Goal: Transaction & Acquisition: Purchase product/service

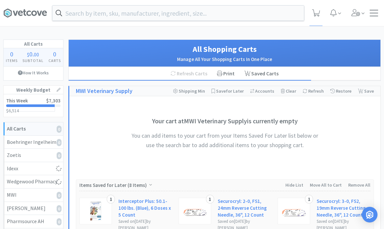
click at [261, 16] on input "text" at bounding box center [178, 13] width 252 height 15
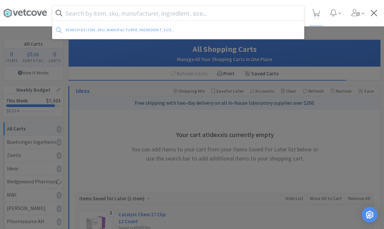
select select "1"
select select "2"
select select "1"
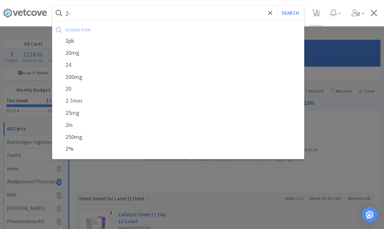
type input "2"
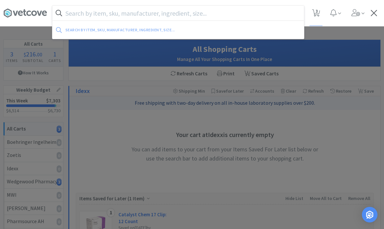
click at [347, 35] on div at bounding box center [192, 114] width 384 height 229
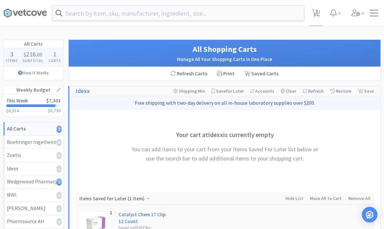
click at [224, 20] on input "text" at bounding box center [178, 13] width 252 height 15
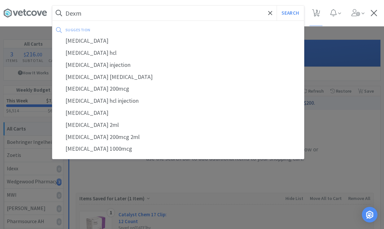
type input "Dexm"
click at [82, 46] on div "dexmedetomidine" at bounding box center [178, 41] width 252 height 12
select select "1"
select select "2"
select select "1"
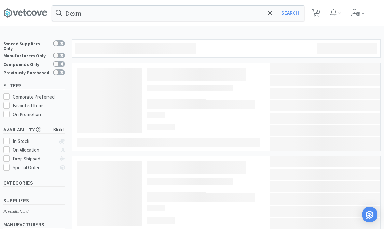
type input "dexmedetomidine"
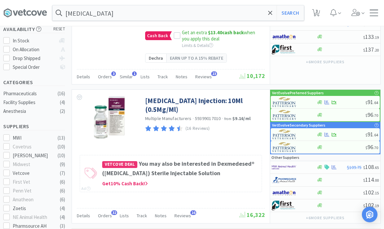
scroll to position [100, 0]
click at [224, 99] on link "[MEDICAL_DATA] Injection: 10Ml (0.5Mg/Ml)" at bounding box center [204, 105] width 118 height 18
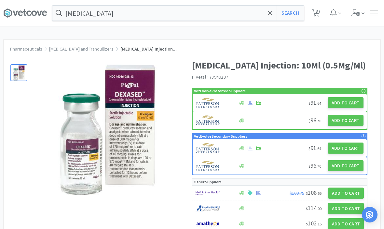
click at [346, 108] on button "Add to Cart" at bounding box center [346, 102] width 36 height 11
select select "1"
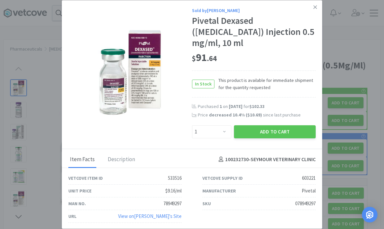
click at [277, 138] on button "Add to Cart" at bounding box center [275, 131] width 82 height 13
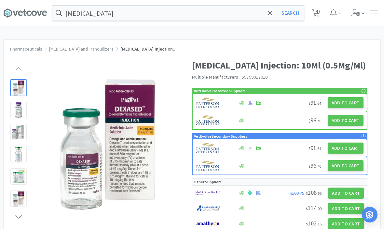
click at [270, 13] on icon at bounding box center [270, 13] width 4 height 4
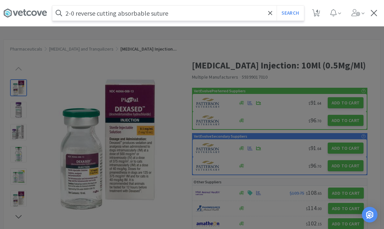
type input "2-0 reverse cutting absorbable suture"
click at [290, 13] on button "Search" at bounding box center [290, 13] width 27 height 15
select select "1"
select select "2"
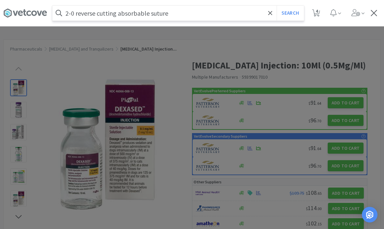
select select "1"
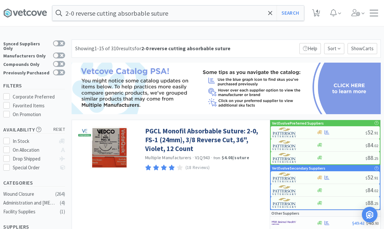
click at [268, 13] on icon at bounding box center [270, 13] width 4 height 7
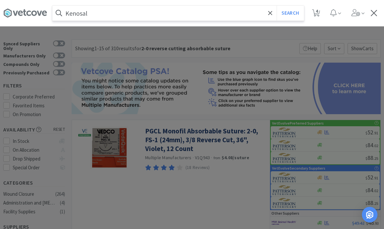
type input "Kenosal"
click at [290, 13] on button "Search" at bounding box center [290, 13] width 27 height 15
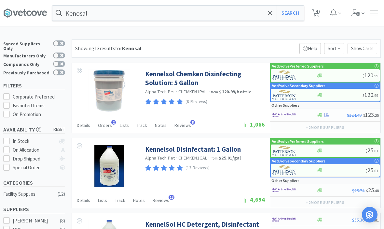
click at [190, 75] on link "Kennelsol Chemken Disinfecting Solution: 5 Gallon" at bounding box center [204, 78] width 118 height 18
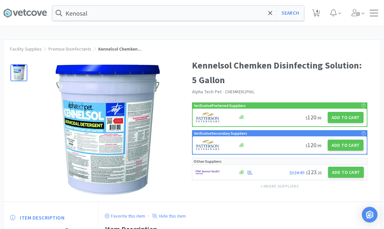
click at [340, 116] on button "Add to Cart" at bounding box center [346, 117] width 36 height 11
select select "1"
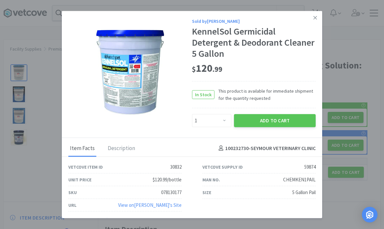
click at [281, 115] on button "Add to Cart" at bounding box center [275, 120] width 82 height 13
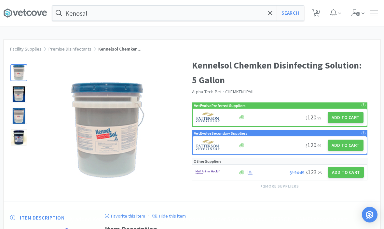
click at [317, 13] on span "5" at bounding box center [317, 11] width 2 height 26
select select "1"
select select "2"
select select "1"
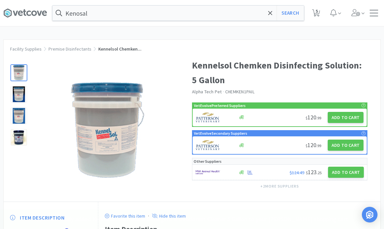
select select "1"
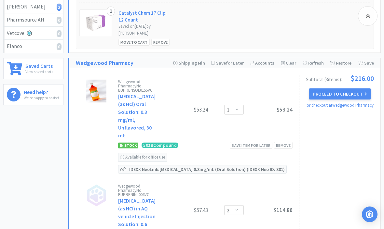
click at [342, 95] on button "Proceed to Checkout" at bounding box center [340, 94] width 62 height 11
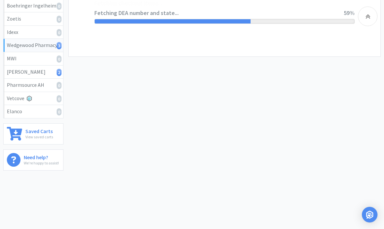
select select "TN"
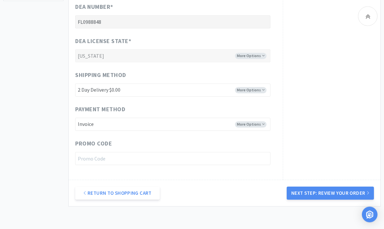
scroll to position [309, 0]
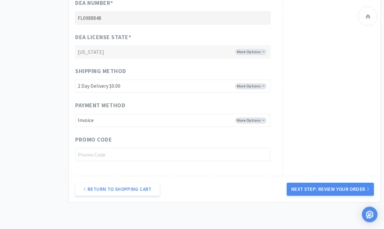
click at [341, 188] on button "Next Step: Review Your Order" at bounding box center [330, 189] width 87 height 13
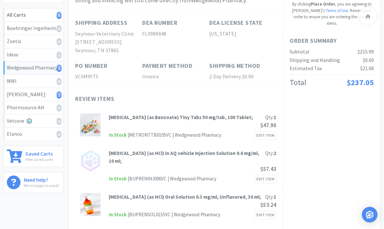
scroll to position [0, 0]
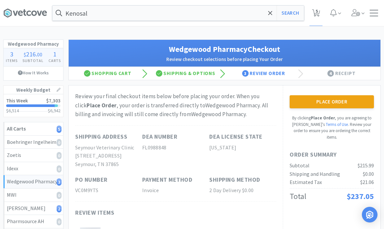
click at [351, 106] on button "Place Order" at bounding box center [332, 101] width 84 height 13
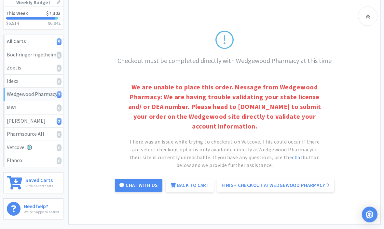
scroll to position [87, 0]
click at [314, 185] on link "Finish Checkout at Wedgewood Pharmacy" at bounding box center [275, 184] width 117 height 13
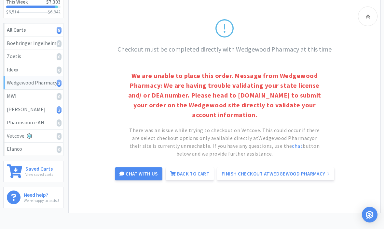
click at [192, 174] on link "Back to Cart" at bounding box center [190, 173] width 48 height 13
select select "1"
select select "2"
select select "1"
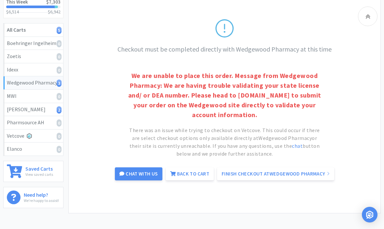
select select "1"
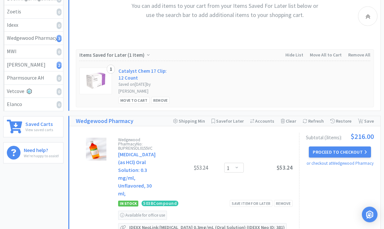
click at [325, 155] on button "Proceed to Checkout" at bounding box center [340, 151] width 62 height 11
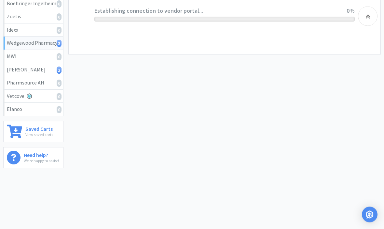
scroll to position [114, 0]
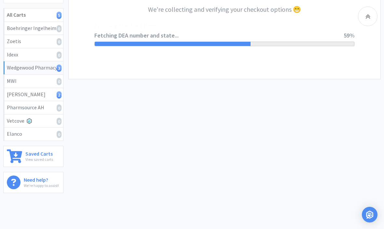
select select "TN"
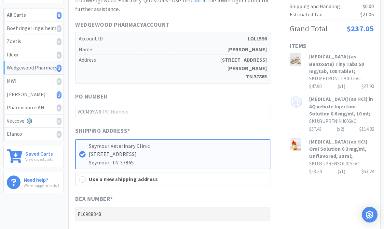
scroll to position [0, 0]
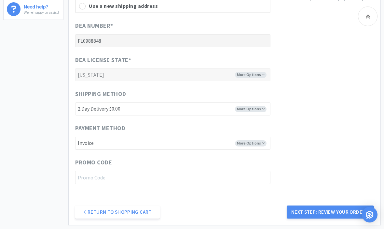
click at [308, 206] on button "Next Step: Review Your Order" at bounding box center [330, 211] width 87 height 13
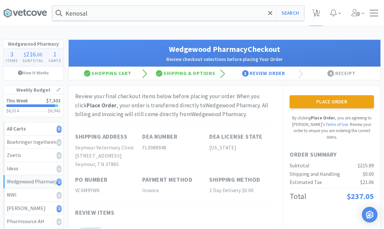
click at [310, 99] on button "Place Order" at bounding box center [332, 101] width 84 height 13
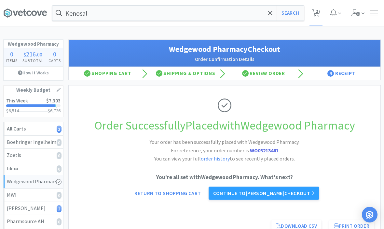
click at [271, 14] on icon at bounding box center [270, 13] width 4 height 4
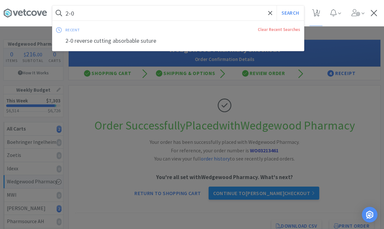
click at [104, 38] on div "2-0 reverse cutting absorbable suture" at bounding box center [178, 41] width 252 height 12
type input "2-0 reverse cutting absorbable suture"
select select "1"
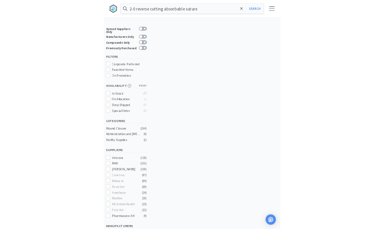
scroll to position [9, 0]
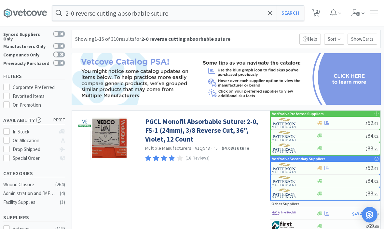
click at [272, 15] on icon at bounding box center [270, 13] width 4 height 7
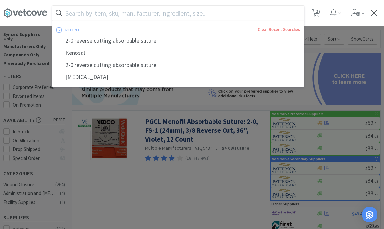
scroll to position [9, 0]
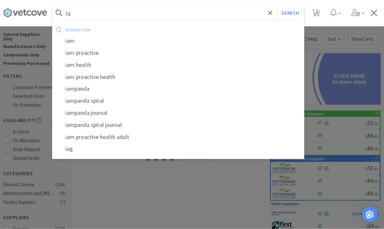
type input "I"
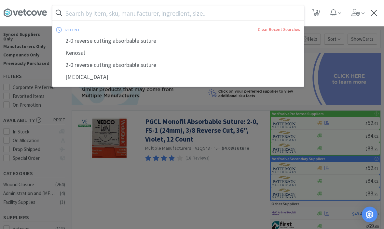
scroll to position [0, 0]
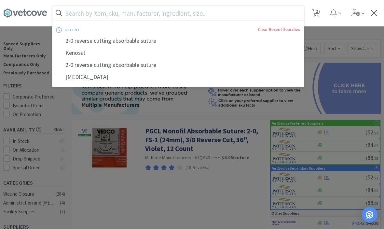
click at [87, 13] on input "text" at bounding box center [178, 13] width 252 height 15
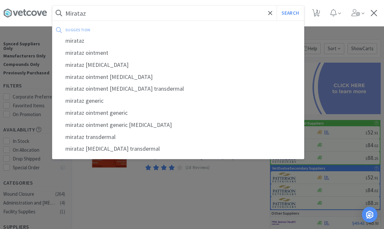
type input "Mirataz"
click at [290, 13] on button "Search" at bounding box center [290, 13] width 27 height 15
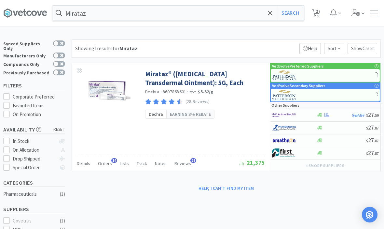
click at [193, 78] on link "Mirataz® ([MEDICAL_DATA] Transdermal Ointment): 5G, Each" at bounding box center [204, 78] width 118 height 18
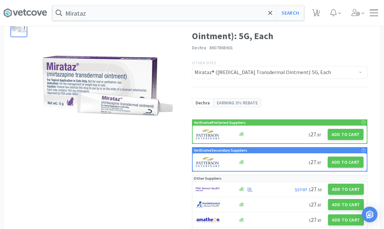
scroll to position [44, 0]
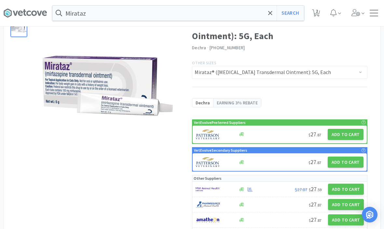
click at [341, 134] on button "Add to Cart" at bounding box center [346, 134] width 36 height 11
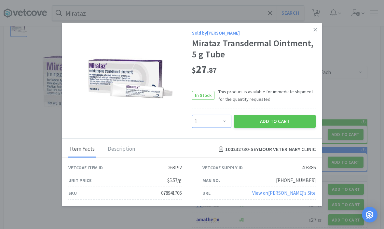
click at [209, 128] on select "Enter Quantity 1 2 3 4 5 6 7 8 9 10 11 12 13 14 15 16 17 18 19 20 Enter Quantity" at bounding box center [211, 121] width 39 height 13
select select "2"
click at [263, 126] on button "Add to Cart" at bounding box center [275, 121] width 82 height 13
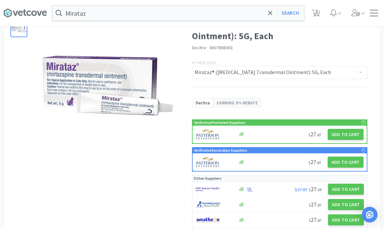
click at [318, 14] on span "3" at bounding box center [317, 11] width 2 height 26
select select "1"
select select "2"
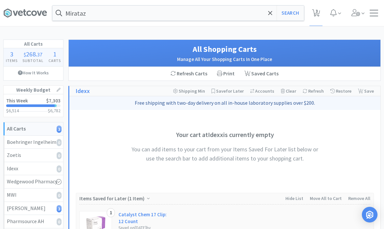
click at [270, 10] on icon at bounding box center [270, 13] width 4 height 7
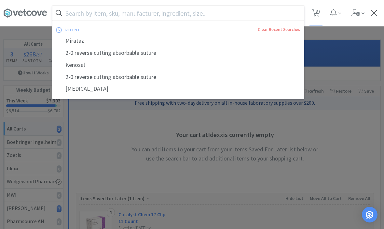
click at [144, 53] on div "2-0 reverse cutting absorbable suture" at bounding box center [178, 53] width 252 height 12
select select "1"
select select "2"
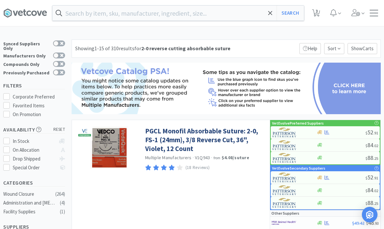
type input "2-0 reverse cutting absorbable suture"
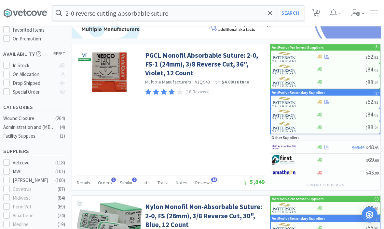
scroll to position [75, 0]
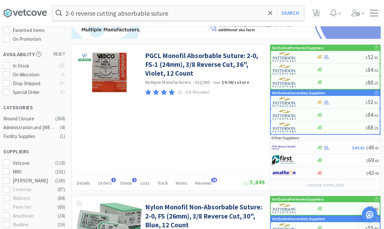
click at [156, 74] on link "PGCL Monofil Absorbable Suture: 2-0, FS-1 (24mm), 3/8 Reverse Cut, 36", Violet,…" at bounding box center [204, 64] width 118 height 27
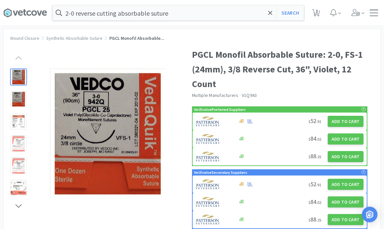
click at [344, 124] on button "Add to Cart" at bounding box center [346, 121] width 36 height 11
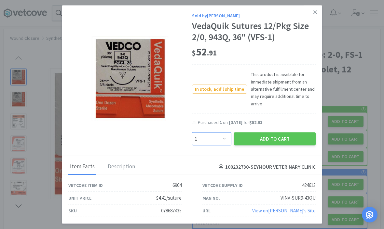
click at [220, 145] on select "Enter Quantity 1 2 3 4 5 6 7 8 9 10 11 12 13 14 15 16 17 18 19 20 Enter Quantity" at bounding box center [211, 138] width 39 height 13
select select "2"
click at [269, 144] on button "Add to Cart" at bounding box center [275, 138] width 82 height 13
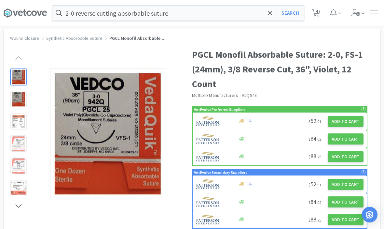
click at [272, 19] on span at bounding box center [270, 13] width 7 height 14
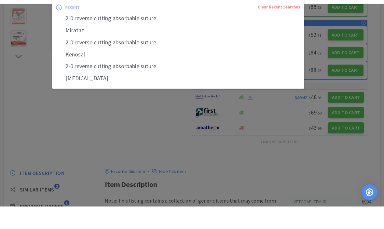
scroll to position [138, 0]
click at [270, 161] on div at bounding box center [192, 114] width 384 height 229
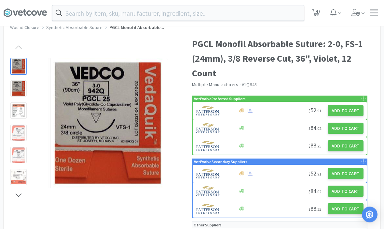
scroll to position [0, 0]
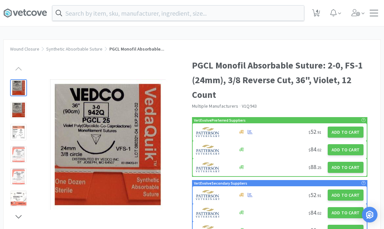
click at [214, 13] on input "text" at bounding box center [178, 13] width 252 height 15
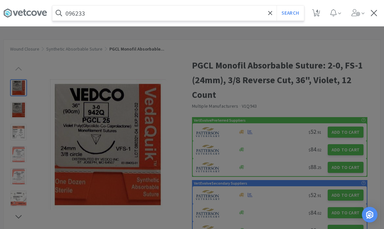
type input "096233"
click at [290, 13] on button "Search" at bounding box center [290, 13] width 27 height 15
select select "1"
select select "2"
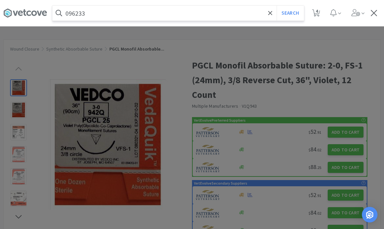
select select "2"
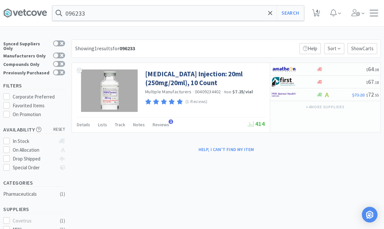
click at [170, 78] on link "Dobutamine Injection: 20ml (250mg/20ml), 10 Count" at bounding box center [204, 78] width 118 height 18
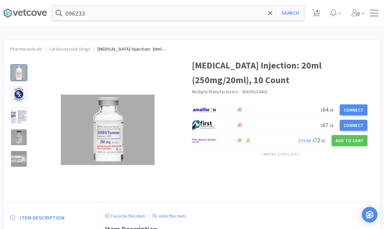
click at [113, 141] on img at bounding box center [108, 129] width 94 height 70
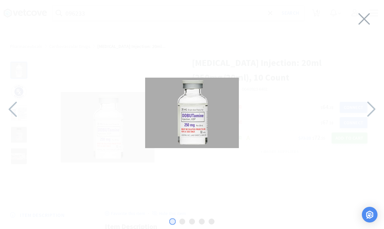
scroll to position [3, 0]
click at [363, 21] on icon at bounding box center [364, 19] width 14 height 18
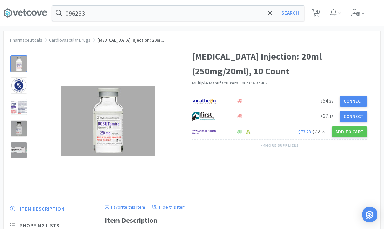
click at [22, 114] on div at bounding box center [19, 107] width 16 height 16
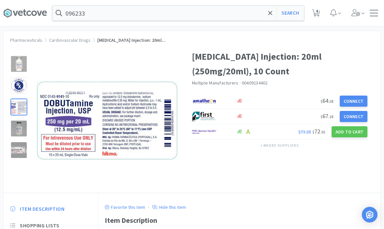
click at [269, 15] on icon at bounding box center [270, 13] width 4 height 4
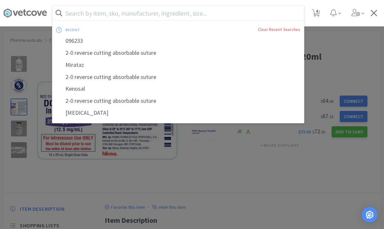
scroll to position [8, 0]
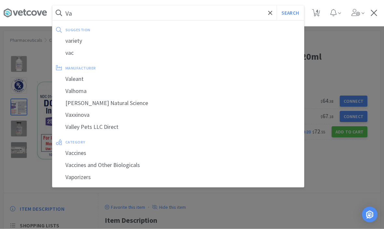
type input "V"
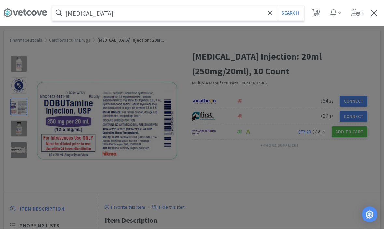
type input "Diazepam"
click at [290, 13] on button "Search" at bounding box center [290, 13] width 27 height 15
select select "1"
select select "2"
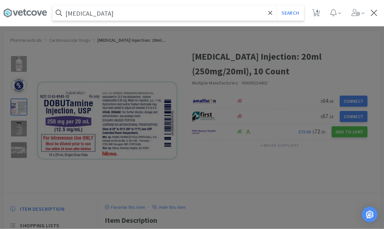
select select "2"
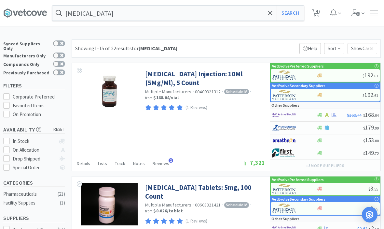
click at [153, 84] on link "Diazepam Injection: 10Ml (5Mg/Ml), 5 Count" at bounding box center [204, 78] width 118 height 18
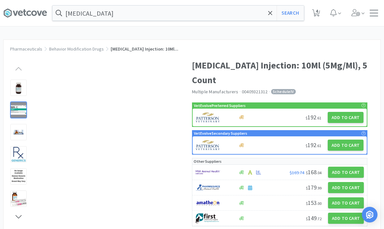
click at [20, 111] on div at bounding box center [18, 110] width 16 height 16
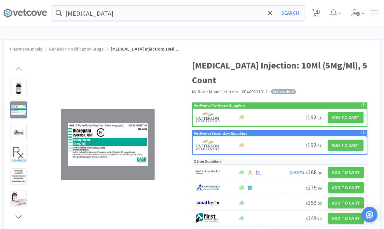
click at [271, 16] on icon at bounding box center [270, 13] width 4 height 7
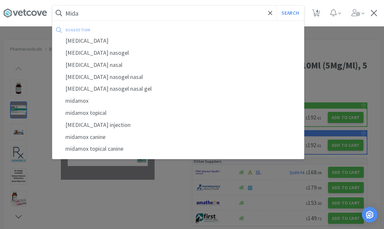
click at [87, 45] on div "midazolam" at bounding box center [178, 41] width 252 height 12
type input "midazolam"
select select "1"
select select "2"
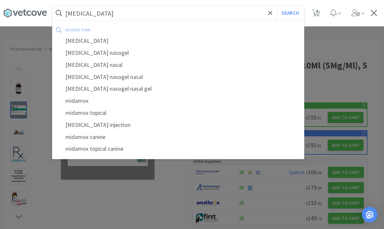
select select "2"
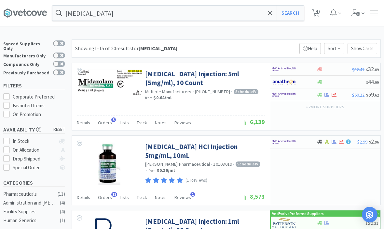
click at [163, 86] on link "[MEDICAL_DATA] Injection: 5ml (5mg/ml), 10 Count" at bounding box center [204, 78] width 118 height 18
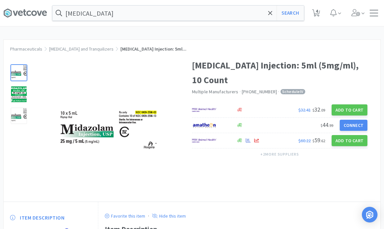
click at [348, 141] on button "Add to Cart" at bounding box center [350, 140] width 36 height 11
select select "1"
click at [373, 12] on div at bounding box center [374, 13] width 8 height 7
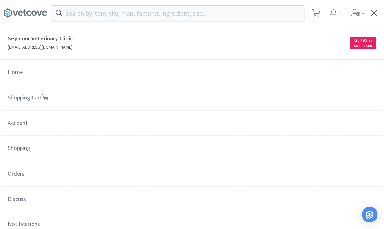
click at [111, 101] on link "Shopping Cart" at bounding box center [192, 98] width 384 height 26
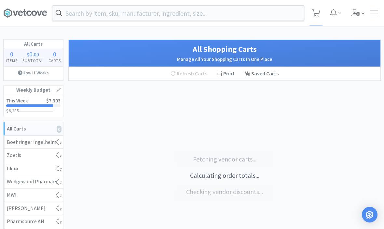
select select "1"
select select "2"
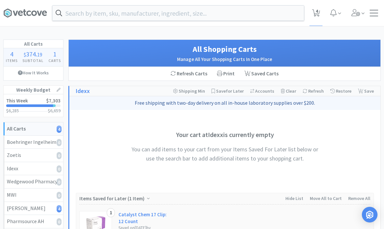
click at [371, 9] on div "Orders Shopping Discuss Discuss 4 4" at bounding box center [192, 13] width 378 height 26
click at [372, 15] on div at bounding box center [374, 13] width 8 height 7
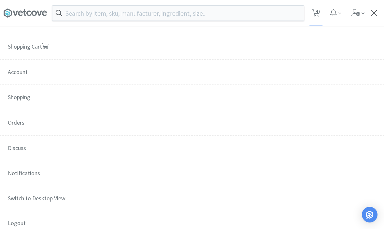
scroll to position [55, 0]
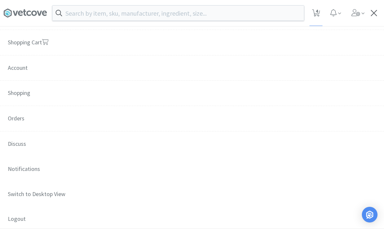
click at [21, 122] on span "Orders" at bounding box center [192, 119] width 384 height 26
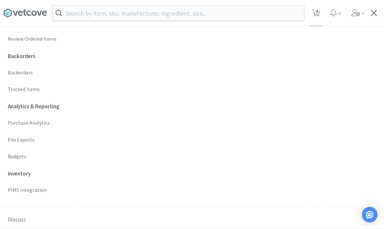
scroll to position [223, 0]
click at [25, 146] on div "Analytics & Reporting Purchase Analytics File Exports Budgets" at bounding box center [192, 130] width 369 height 59
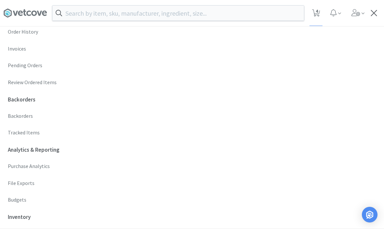
scroll to position [171, 0]
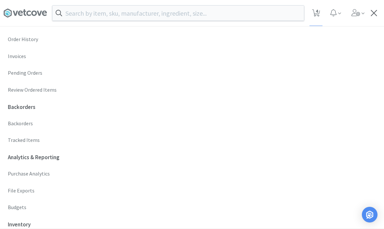
click at [24, 39] on p "Order History" at bounding box center [192, 39] width 369 height 8
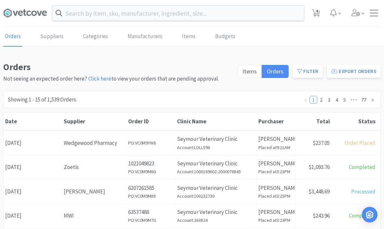
click at [376, 15] on div at bounding box center [374, 13] width 8 height 7
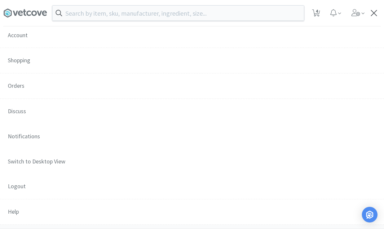
scroll to position [94, 0]
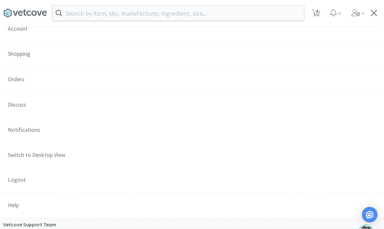
click at [31, 85] on span "Orders" at bounding box center [192, 80] width 384 height 26
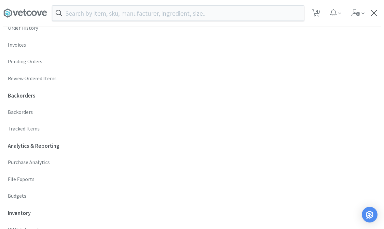
scroll to position [187, 0]
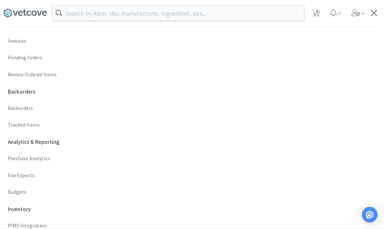
click at [28, 104] on p "Backorders" at bounding box center [192, 108] width 369 height 8
select select "False"
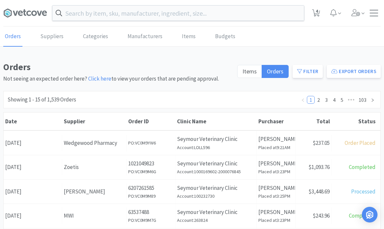
click at [373, 13] on div at bounding box center [374, 13] width 8 height 7
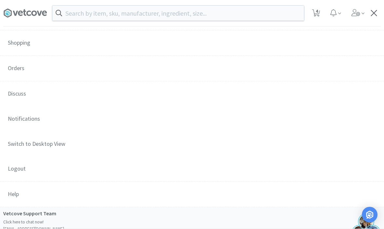
scroll to position [106, 0]
click at [26, 63] on span "Orders" at bounding box center [192, 68] width 384 height 26
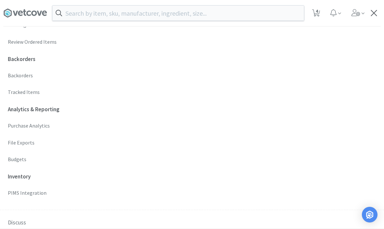
scroll to position [236, 0]
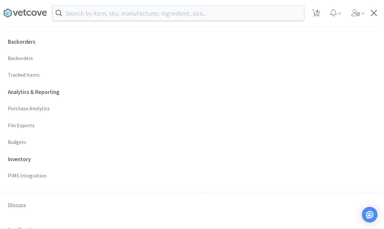
click at [26, 139] on p "Budgets" at bounding box center [192, 142] width 369 height 8
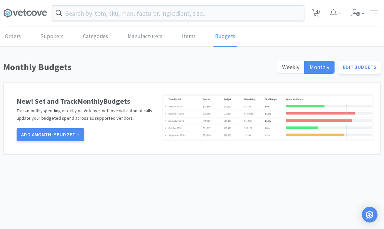
click at [288, 70] on span "Weekly" at bounding box center [290, 66] width 17 height 7
click at [282, 69] on input "Weekly" at bounding box center [282, 69] width 0 height 0
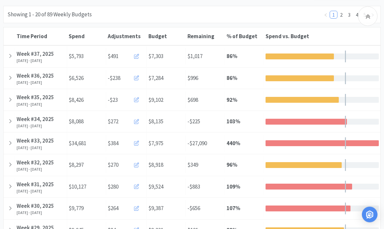
scroll to position [76, 0]
click at [137, 119] on icon at bounding box center [136, 121] width 5 height 5
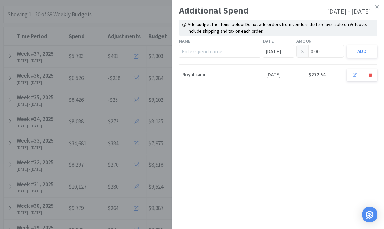
click at [381, 9] on link at bounding box center [376, 7] width 11 height 14
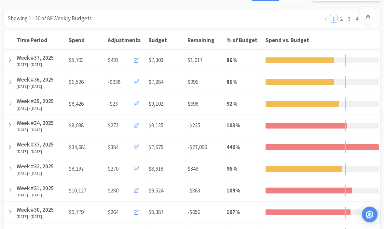
scroll to position [65, 0]
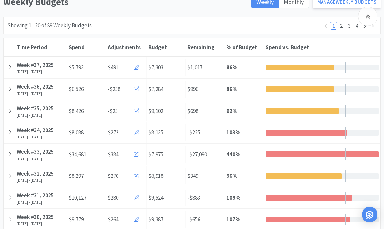
click at [5, 112] on div at bounding box center [9, 111] width 11 height 17
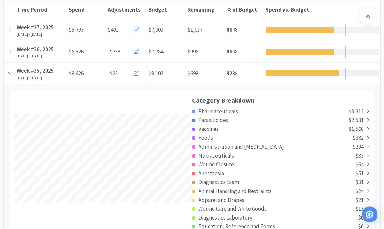
scroll to position [102, 0]
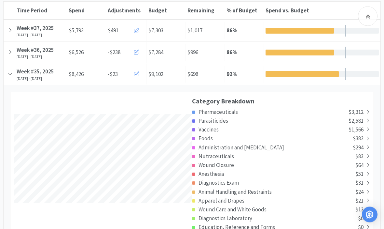
click at [139, 76] on span at bounding box center [136, 74] width 5 height 6
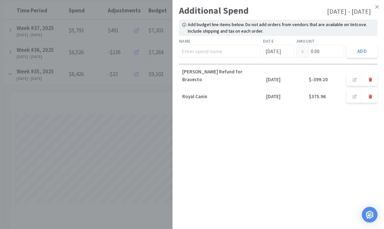
click at [374, 4] on link at bounding box center [376, 7] width 11 height 14
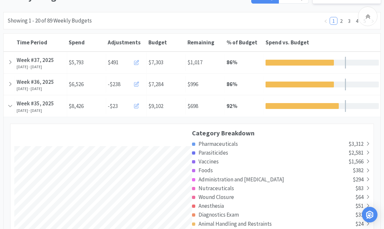
scroll to position [70, 0]
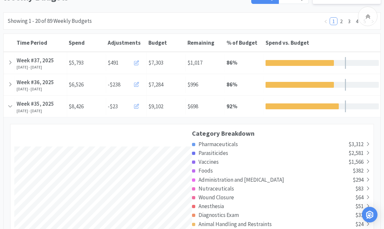
click at [7, 107] on div at bounding box center [9, 106] width 11 height 17
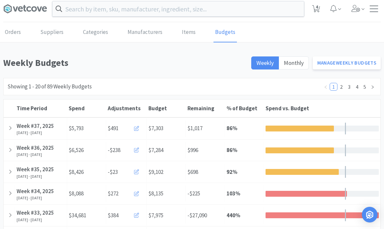
scroll to position [0, 0]
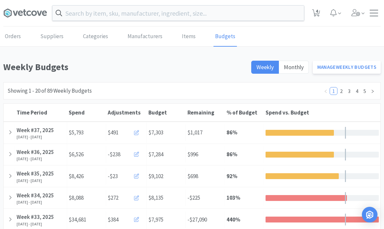
click at [12, 174] on icon at bounding box center [10, 176] width 4 height 6
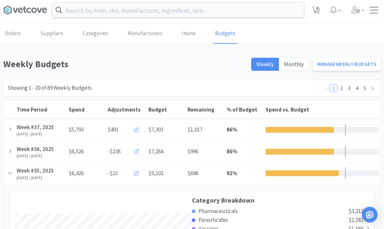
scroll to position [11, 0]
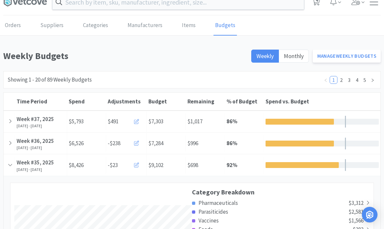
click at [11, 141] on icon at bounding box center [10, 143] width 4 height 6
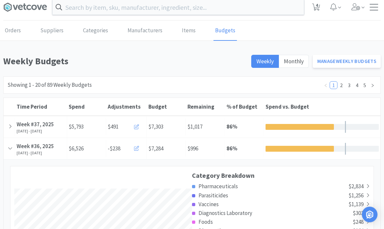
scroll to position [0, 0]
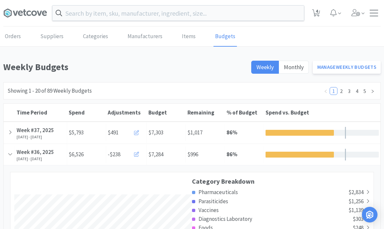
click at [8, 132] on div at bounding box center [9, 132] width 11 height 17
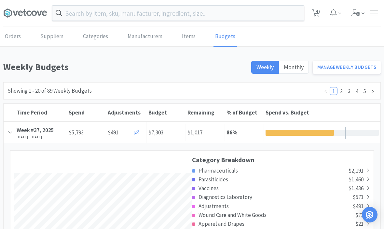
click at [9, 133] on icon at bounding box center [10, 133] width 6 height 4
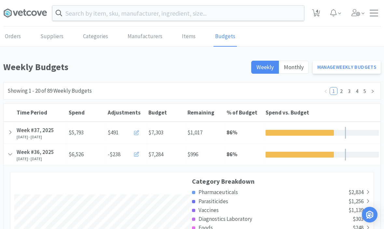
click at [11, 155] on icon at bounding box center [10, 154] width 6 height 4
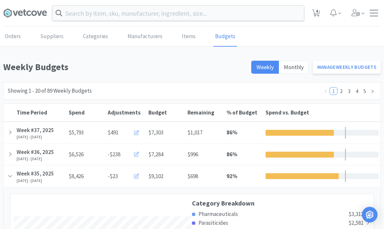
click at [10, 153] on icon at bounding box center [10, 154] width 4 height 6
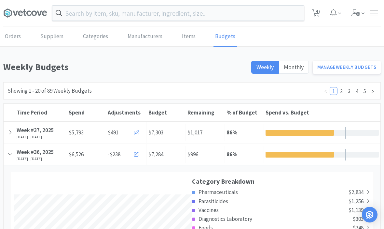
click at [362, 1] on span at bounding box center [358, 13] width 19 height 26
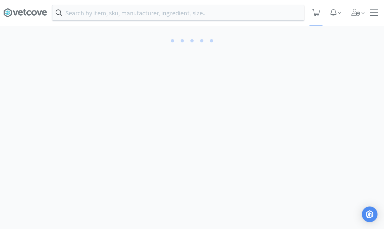
scroll to position [0, 0]
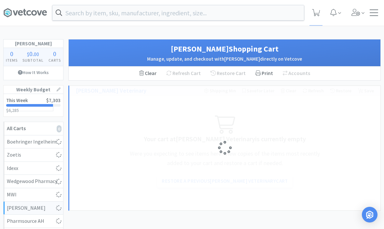
click at [273, 16] on input "text" at bounding box center [178, 12] width 252 height 15
select select "1"
select select "2"
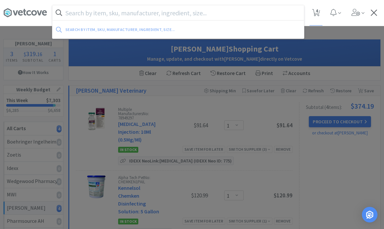
scroll to position [0, 0]
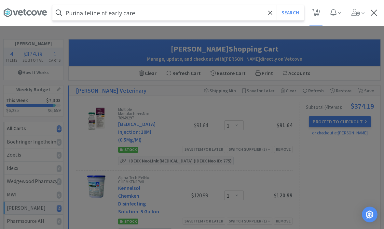
type input "Purina feline nf early care"
click at [290, 13] on button "Search" at bounding box center [290, 13] width 27 height 15
select select "1"
select select "2"
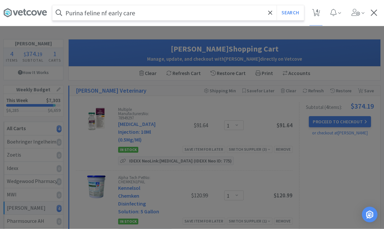
select select "2"
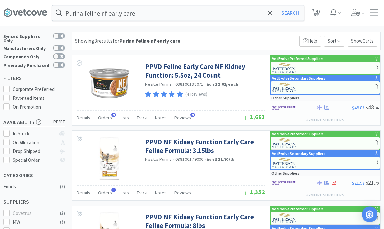
scroll to position [7, 0]
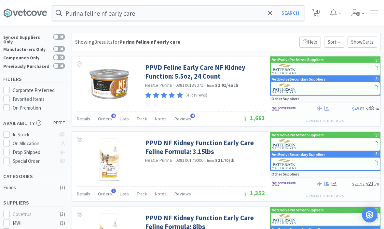
click at [273, 13] on span at bounding box center [270, 13] width 7 height 14
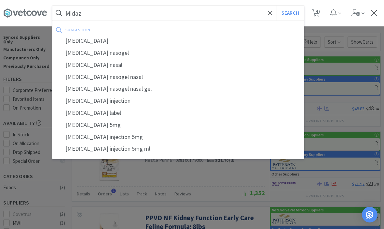
click at [73, 35] on div "midazolam" at bounding box center [178, 41] width 252 height 12
type input "midazolam"
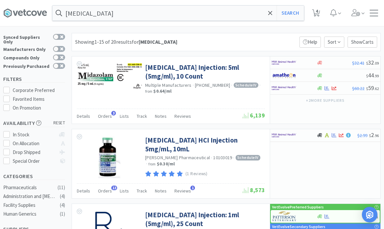
click at [222, 68] on link "[MEDICAL_DATA] Injection: 5ml (5mg/ml), 10 Count" at bounding box center [204, 72] width 118 height 18
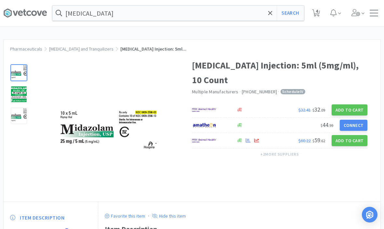
click at [355, 143] on button "Add to Cart" at bounding box center [350, 140] width 36 height 11
select select "1"
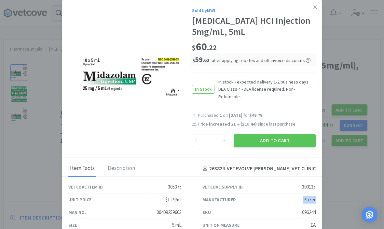
click at [280, 202] on div "Manufacturer Pfizer" at bounding box center [258, 199] width 113 height 13
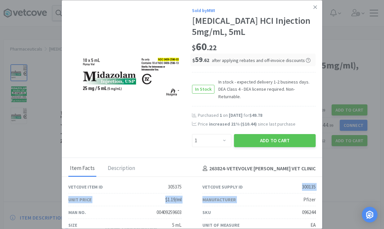
click at [279, 209] on div "SKU 096244" at bounding box center [258, 212] width 113 height 13
copy div "19/ml"
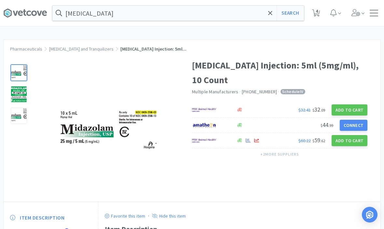
click at [348, 141] on button "Add to Cart" at bounding box center [350, 140] width 36 height 11
select select "1"
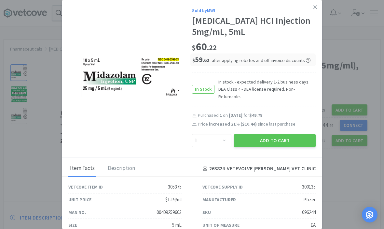
click at [319, 7] on link at bounding box center [315, 7] width 11 height 14
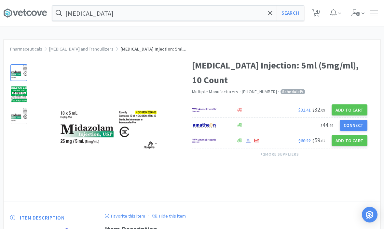
click at [272, 16] on icon at bounding box center [270, 13] width 4 height 7
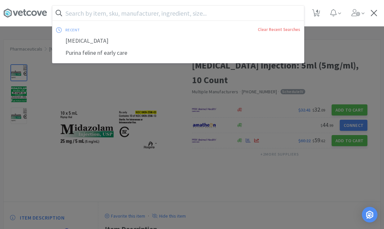
click at [266, 12] on input "text" at bounding box center [178, 13] width 252 height 15
paste input "305375"
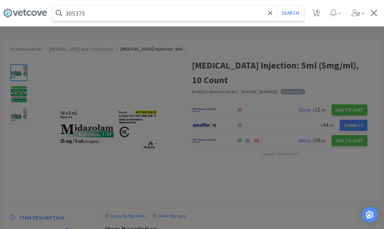
type input "305375"
click at [300, 18] on button "Search" at bounding box center [290, 13] width 27 height 15
select select "1"
select select "2"
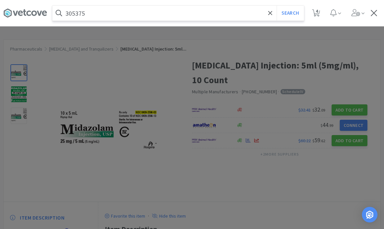
select select "2"
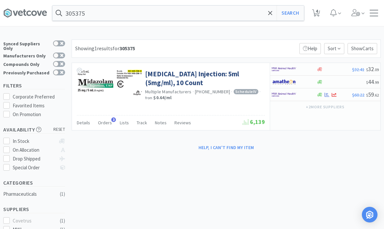
click at [78, 14] on input "305375" at bounding box center [178, 13] width 252 height 15
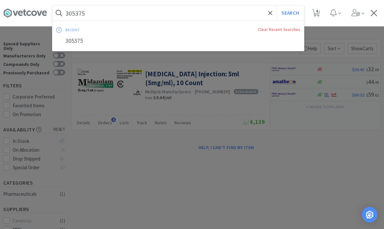
click at [76, 13] on input "305375" at bounding box center [178, 13] width 252 height 15
click at [272, 14] on icon at bounding box center [270, 13] width 4 height 7
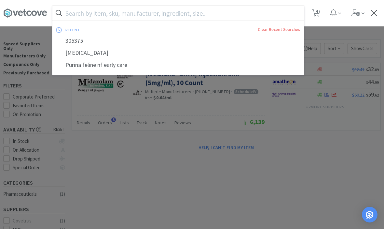
type input "A"
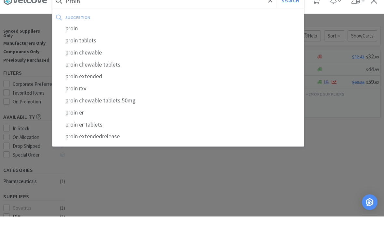
click at [76, 35] on div "proin" at bounding box center [178, 41] width 252 height 12
type input "proin"
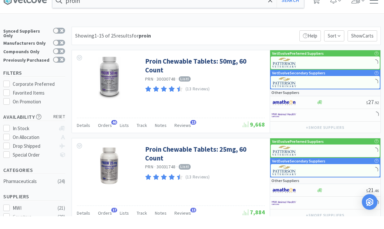
scroll to position [13, 0]
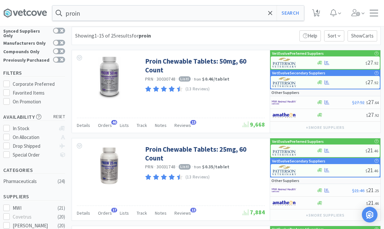
click at [155, 150] on link "Proin Chewable Tablets: 25mg, 60 Count" at bounding box center [204, 154] width 118 height 18
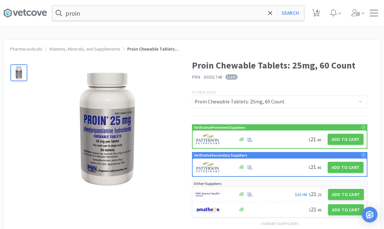
click at [355, 141] on button "Add to Cart" at bounding box center [346, 138] width 36 height 11
select select "1"
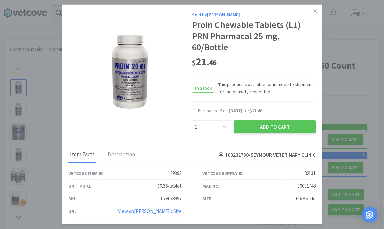
click at [282, 144] on div "Sold by Patterson Proin Chewable Tablets (L1) PRN Pharmacal 25 mg, 60/Bottle $ …" at bounding box center [192, 74] width 260 height 139
click at [285, 133] on button "Add to Cart" at bounding box center [275, 126] width 82 height 13
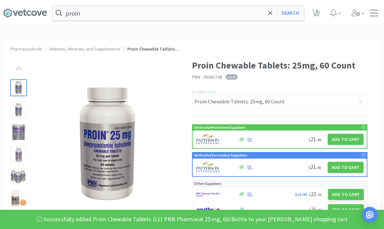
click at [296, 26] on div "proin Search Orders Shopping Discuss Discuss 5 5" at bounding box center [192, 13] width 384 height 26
click at [290, 30] on div "proin Search Orders Shopping Discuss Discuss 5 5 Pharmaceuticals Vitamins, Mine…" at bounding box center [192, 207] width 384 height 415
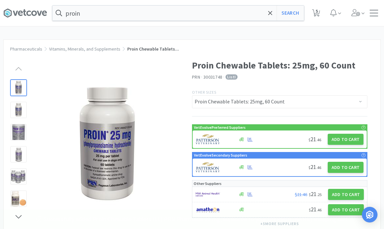
click at [293, 20] on button "Search" at bounding box center [290, 13] width 27 height 15
select select "1"
select select "2"
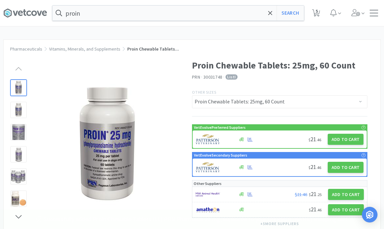
select select "1"
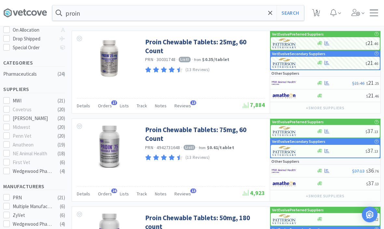
scroll to position [120, 0]
click at [199, 129] on link "Proin Chewable Tablets: 75mg, 60 Count" at bounding box center [204, 134] width 118 height 18
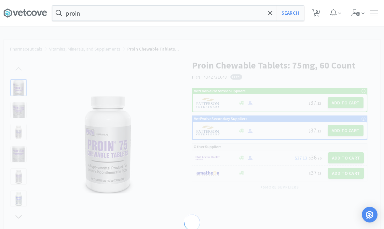
select select "82135"
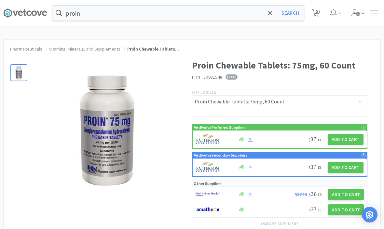
click at [349, 136] on button "Add to Cart" at bounding box center [346, 138] width 36 height 11
select select "1"
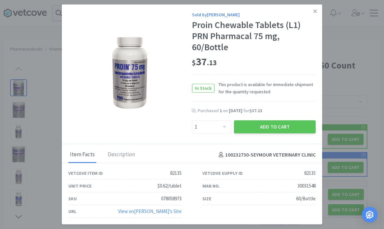
click at [281, 133] on button "Add to Cart" at bounding box center [275, 126] width 82 height 13
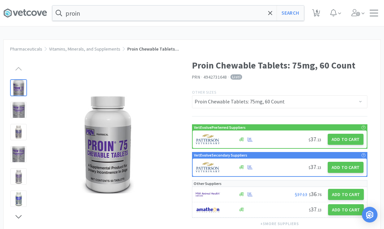
click at [315, 10] on icon at bounding box center [316, 12] width 8 height 7
select select "1"
select select "2"
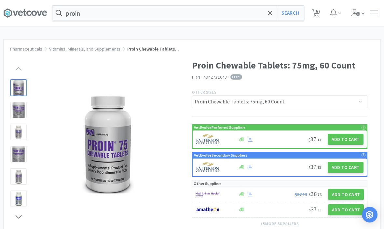
select select "1"
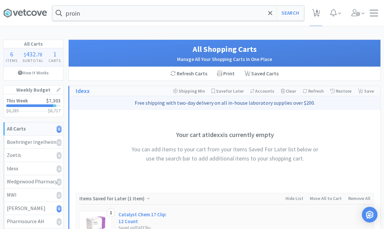
click at [33, 111] on div at bounding box center [29, 111] width 47 height 0
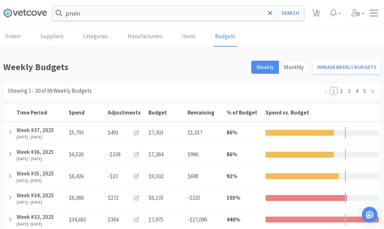
click at [8, 134] on div at bounding box center [9, 132] width 11 height 17
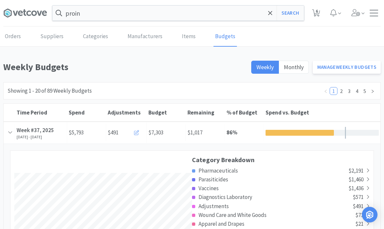
click at [316, 14] on span "6" at bounding box center [317, 11] width 2 height 26
select select "1"
select select "2"
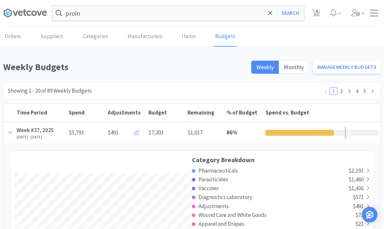
select select "1"
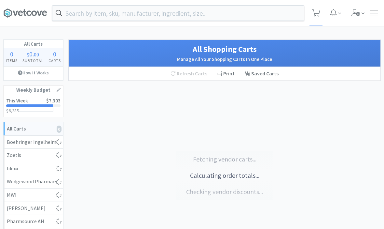
select select "1"
select select "2"
select select "1"
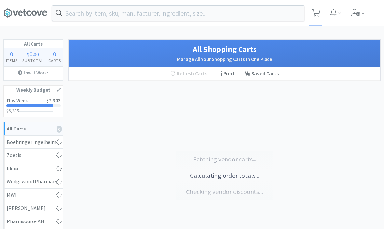
select select "1"
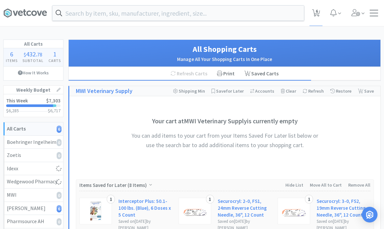
click at [83, 17] on input "text" at bounding box center [178, 13] width 252 height 15
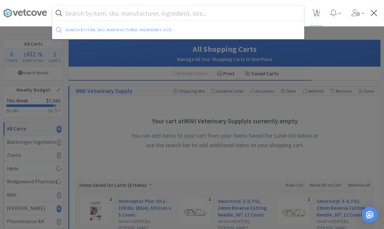
click at [76, 16] on input "text" at bounding box center [178, 13] width 252 height 15
paste input "305375"
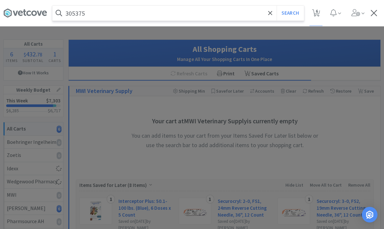
type input "305375"
click at [297, 14] on button "Search" at bounding box center [290, 13] width 27 height 15
select select "1"
select select "2"
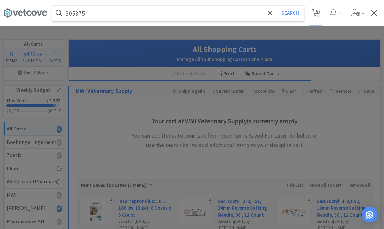
select select "2"
select select "1"
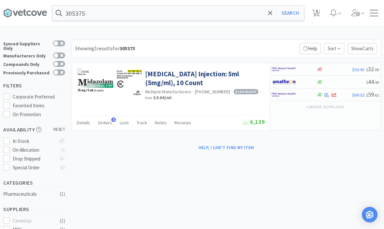
click at [157, 77] on link "[MEDICAL_DATA] Injection: 5ml (5mg/ml), 10 Count" at bounding box center [204, 78] width 118 height 18
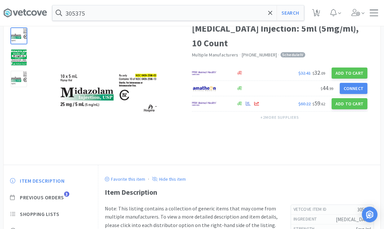
scroll to position [37, 0]
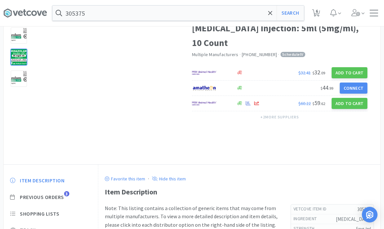
click at [15, 59] on div at bounding box center [19, 57] width 16 height 16
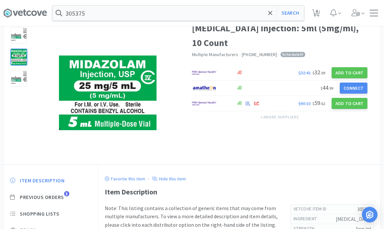
click at [14, 36] on div at bounding box center [19, 35] width 16 height 16
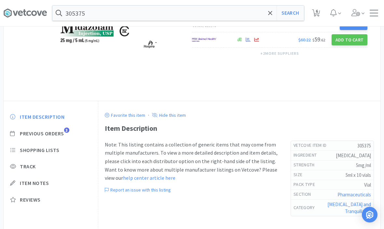
scroll to position [118, 0]
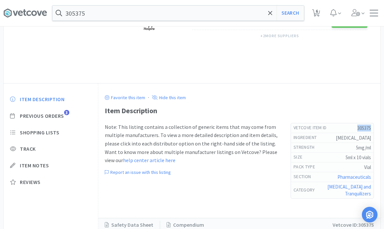
copy h5 "305375"
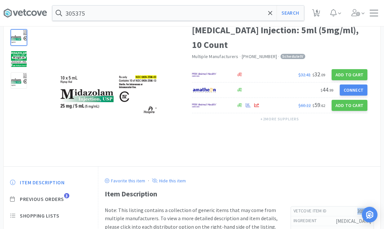
scroll to position [0, 0]
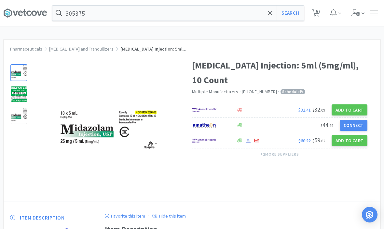
click at [352, 141] on button "Add to Cart" at bounding box center [350, 140] width 36 height 11
select select "1"
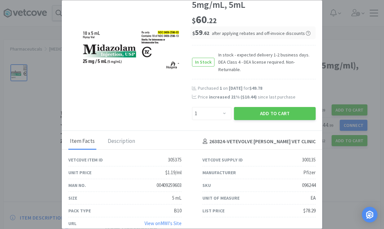
scroll to position [26, 0]
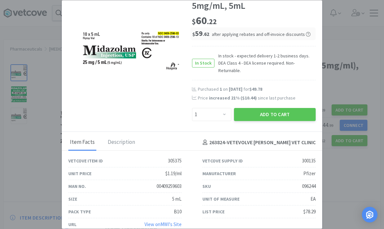
click at [115, 134] on div "Description" at bounding box center [121, 142] width 31 height 16
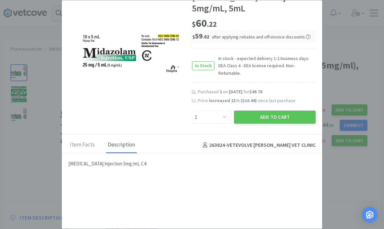
scroll to position [0, 0]
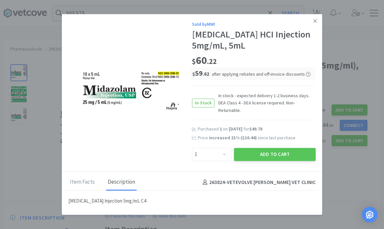
click at [81, 176] on div "Item Facts" at bounding box center [82, 182] width 28 height 16
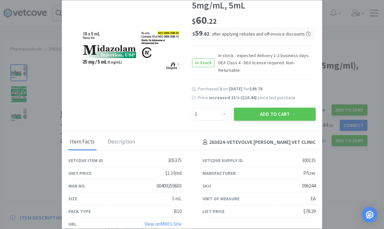
scroll to position [26, 0]
click at [168, 221] on link "View on MWI 's Site" at bounding box center [163, 224] width 37 height 6
